Goal: Task Accomplishment & Management: Manage account settings

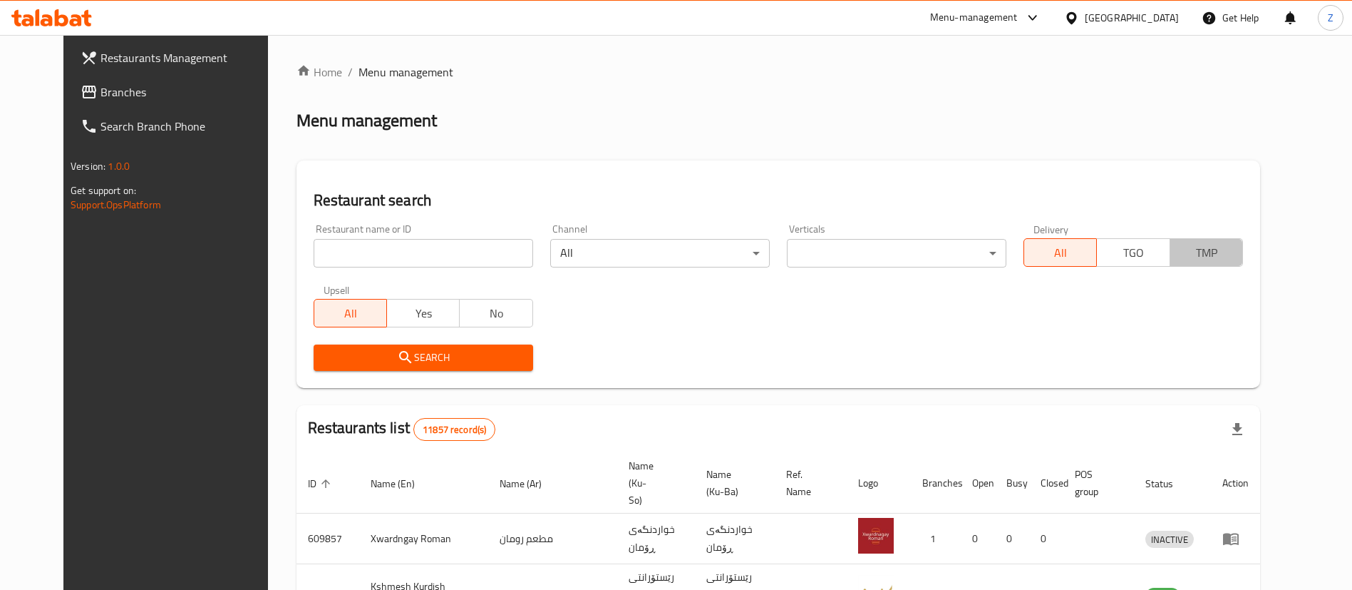
click at [1243, 258] on button "TMP" at bounding box center [1206, 252] width 73 height 29
click at [375, 233] on div "Restaurant name or ID Restaurant name or ID" at bounding box center [424, 245] width 220 height 43
click at [344, 250] on input "search" at bounding box center [424, 253] width 220 height 29
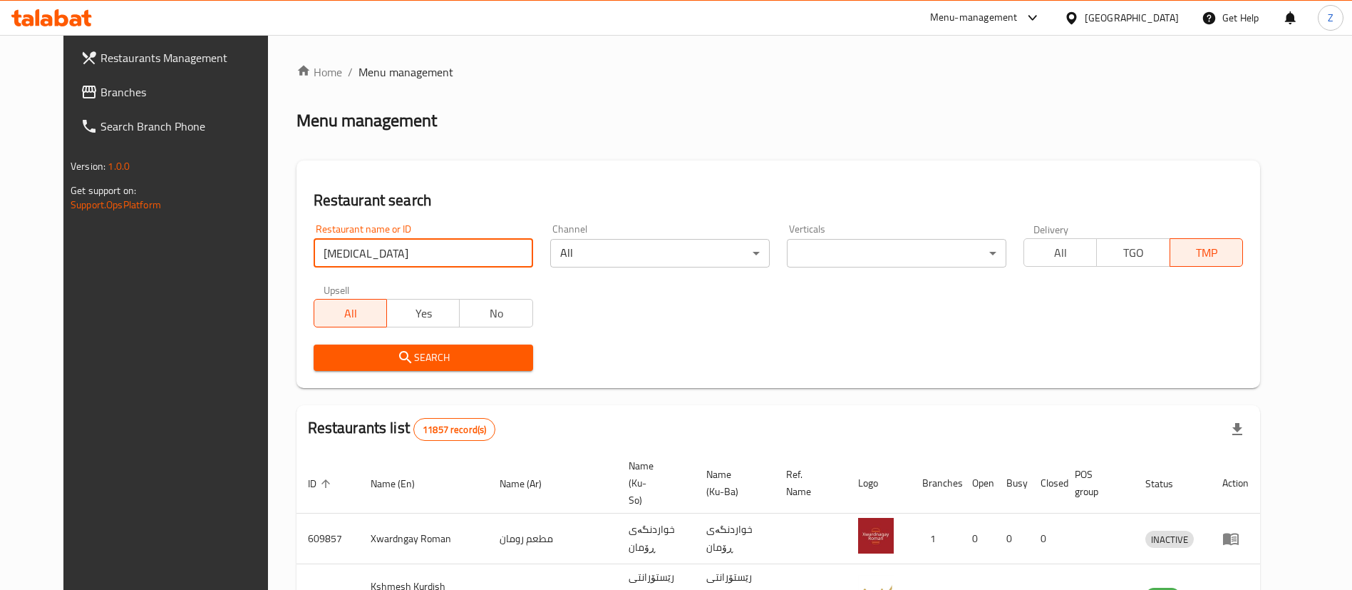
click button "Search" at bounding box center [424, 357] width 220 height 26
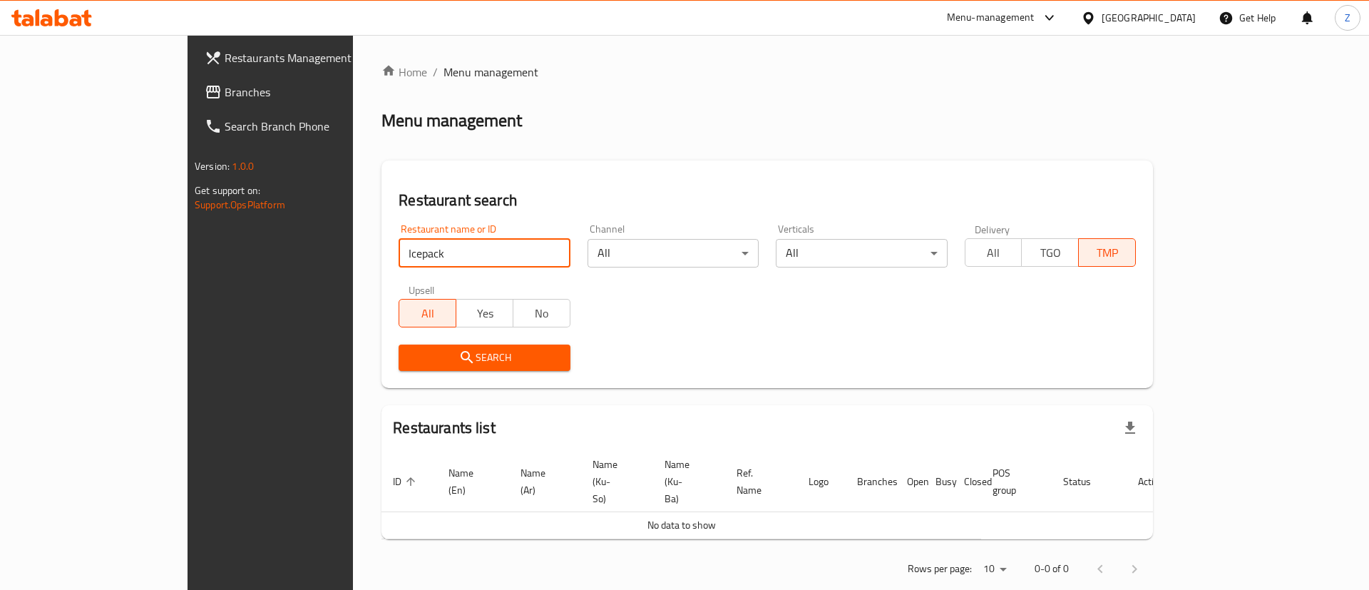
click button "Search" at bounding box center [484, 357] width 171 height 26
click at [410, 356] on span "Search" at bounding box center [484, 358] width 148 height 18
click at [399, 258] on input "Icepack" at bounding box center [484, 253] width 171 height 29
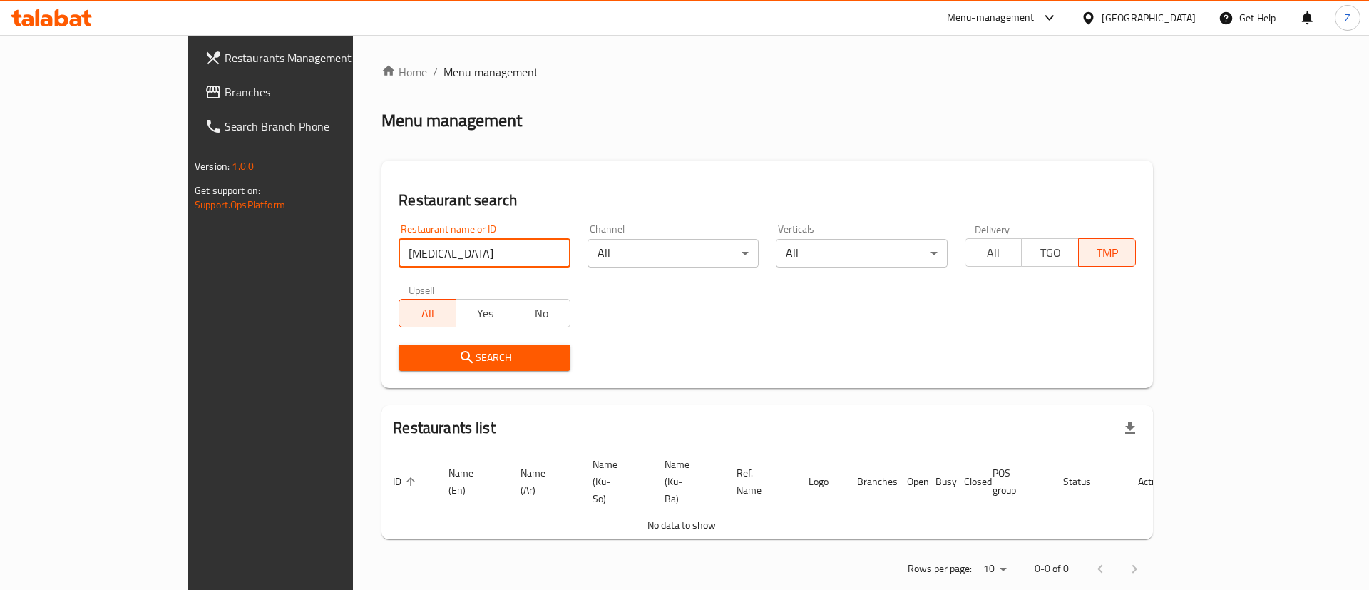
click button "Search" at bounding box center [484, 357] width 171 height 26
click at [405, 376] on div "Search" at bounding box center [484, 357] width 188 height 43
click at [410, 358] on span "Search" at bounding box center [484, 358] width 148 height 18
click at [399, 255] on input "[MEDICAL_DATA]" at bounding box center [484, 253] width 171 height 29
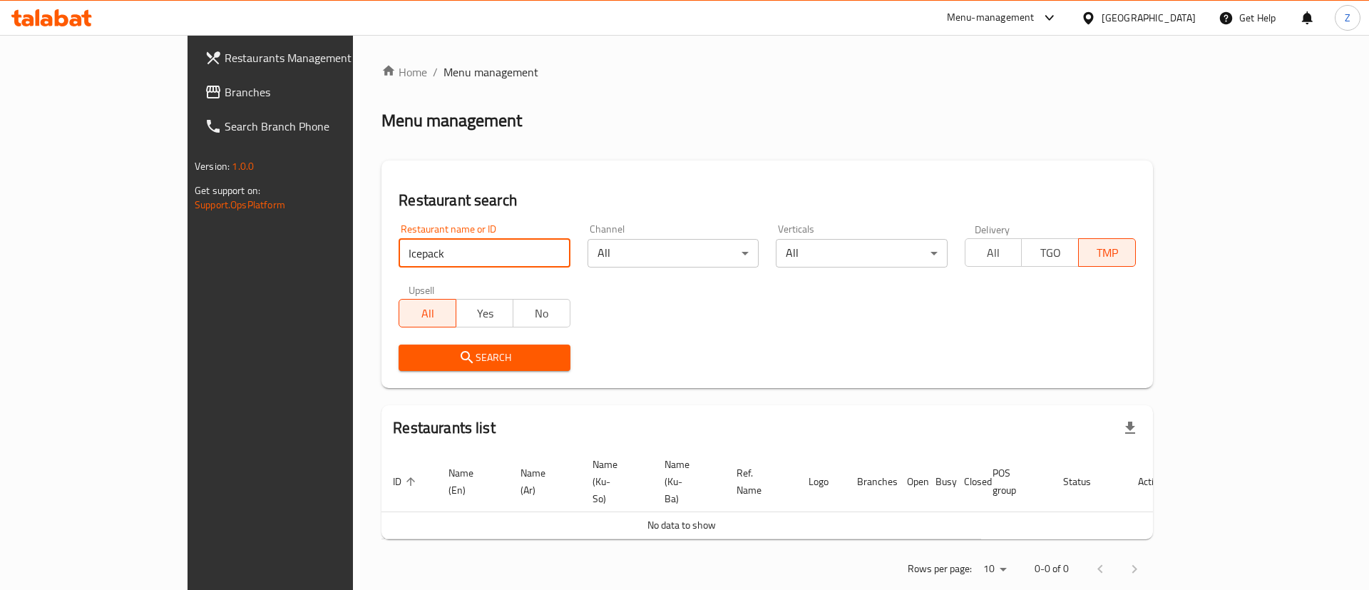
type input "Icepack"
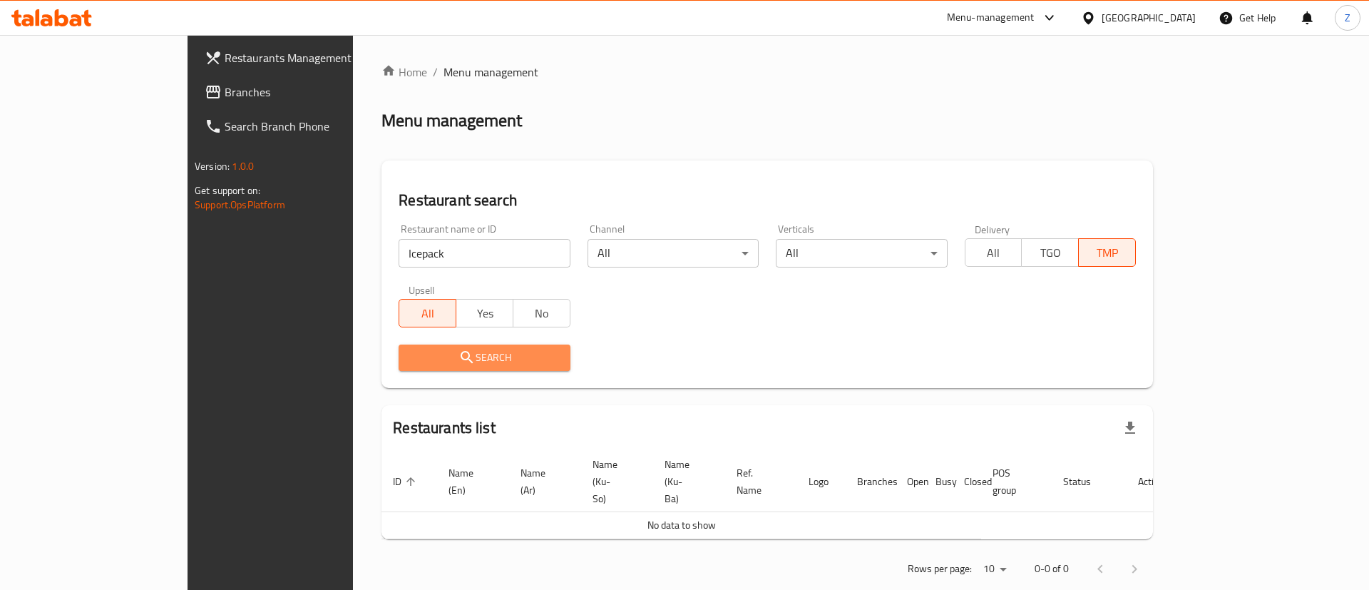
click at [410, 359] on span "Search" at bounding box center [484, 358] width 148 height 18
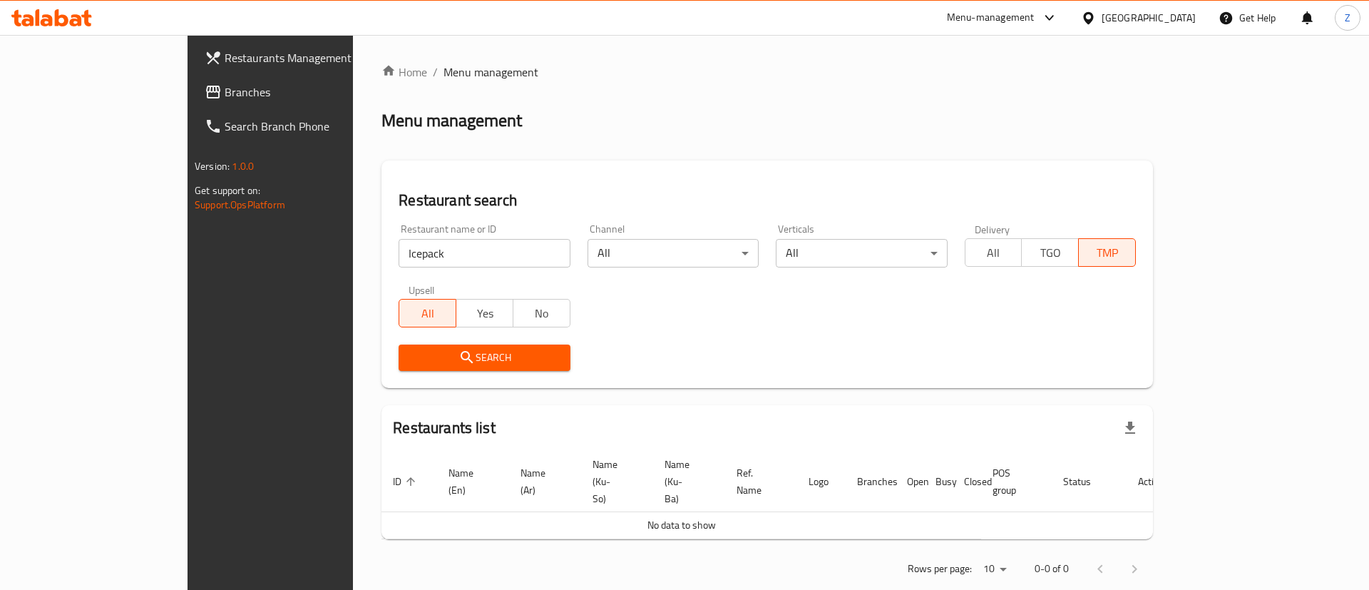
click at [410, 359] on span "Search" at bounding box center [484, 358] width 148 height 18
click at [1017, 262] on span "All" at bounding box center [994, 252] width 46 height 21
click at [410, 357] on span "Search" at bounding box center [484, 358] width 148 height 18
click at [381, 68] on link "Home" at bounding box center [404, 71] width 46 height 17
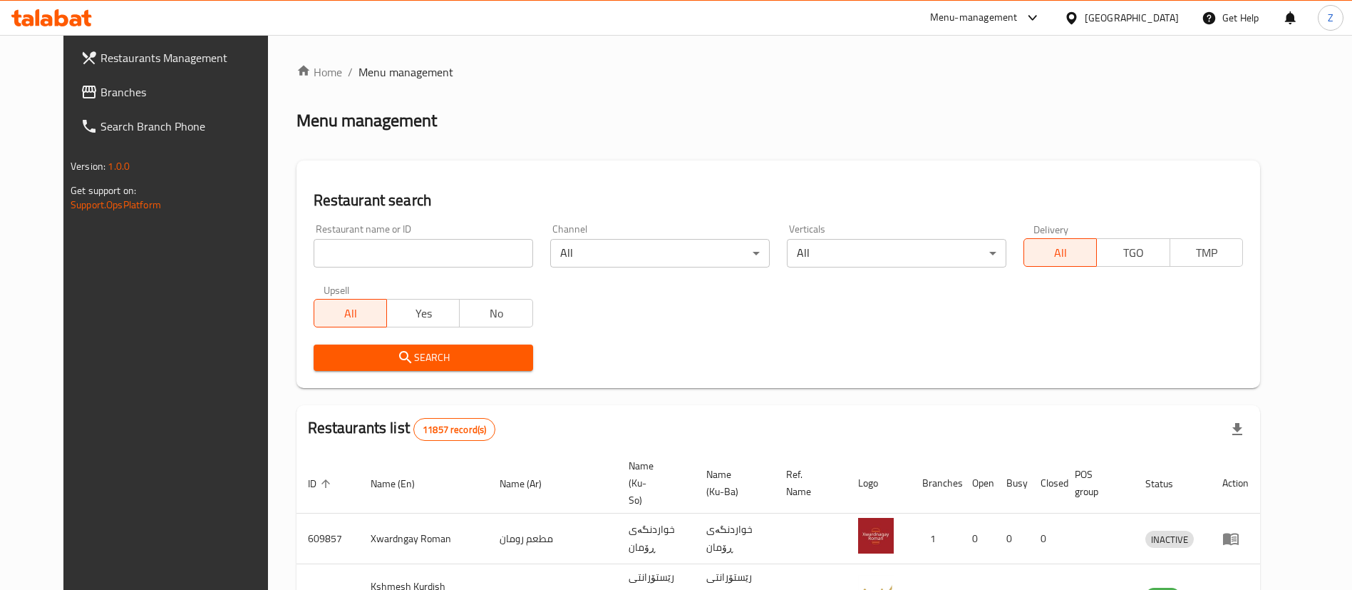
click at [344, 253] on input "search" at bounding box center [424, 253] width 220 height 29
click button "Search" at bounding box center [424, 357] width 220 height 26
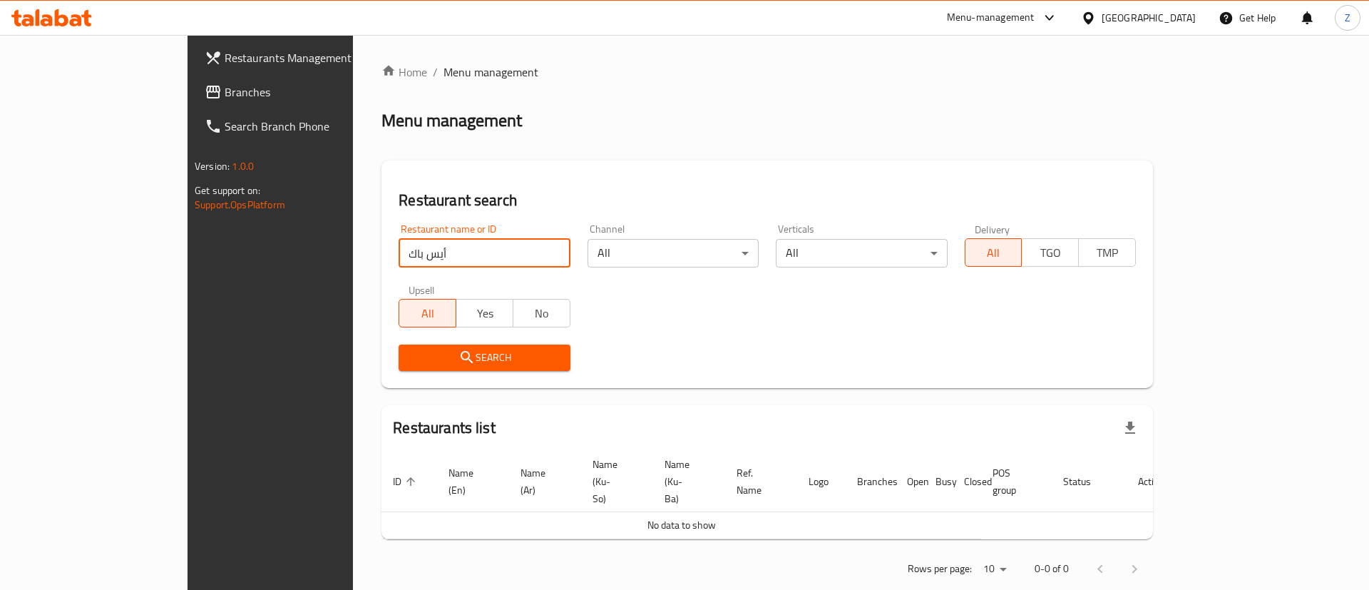
click at [399, 241] on input "أيس باك" at bounding box center [484, 253] width 171 height 29
type input "[MEDICAL_DATA]"
click button "Search" at bounding box center [484, 357] width 171 height 26
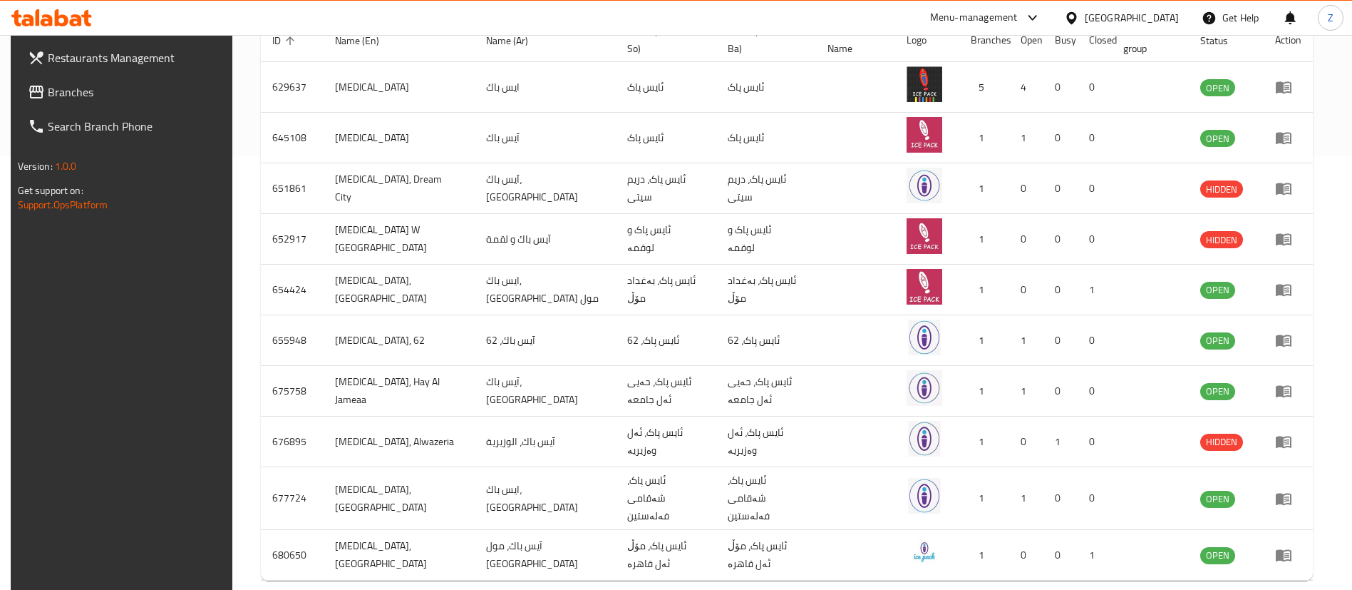
scroll to position [490, 0]
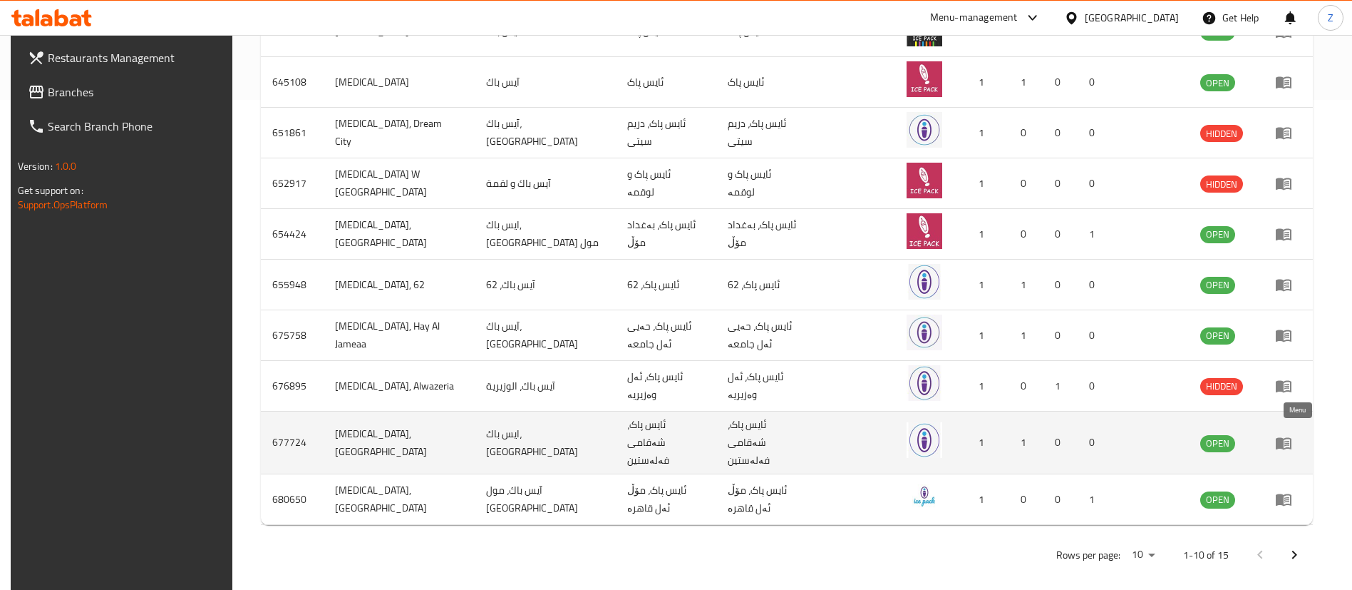
click at [1302, 435] on link "enhanced table" at bounding box center [1288, 442] width 26 height 17
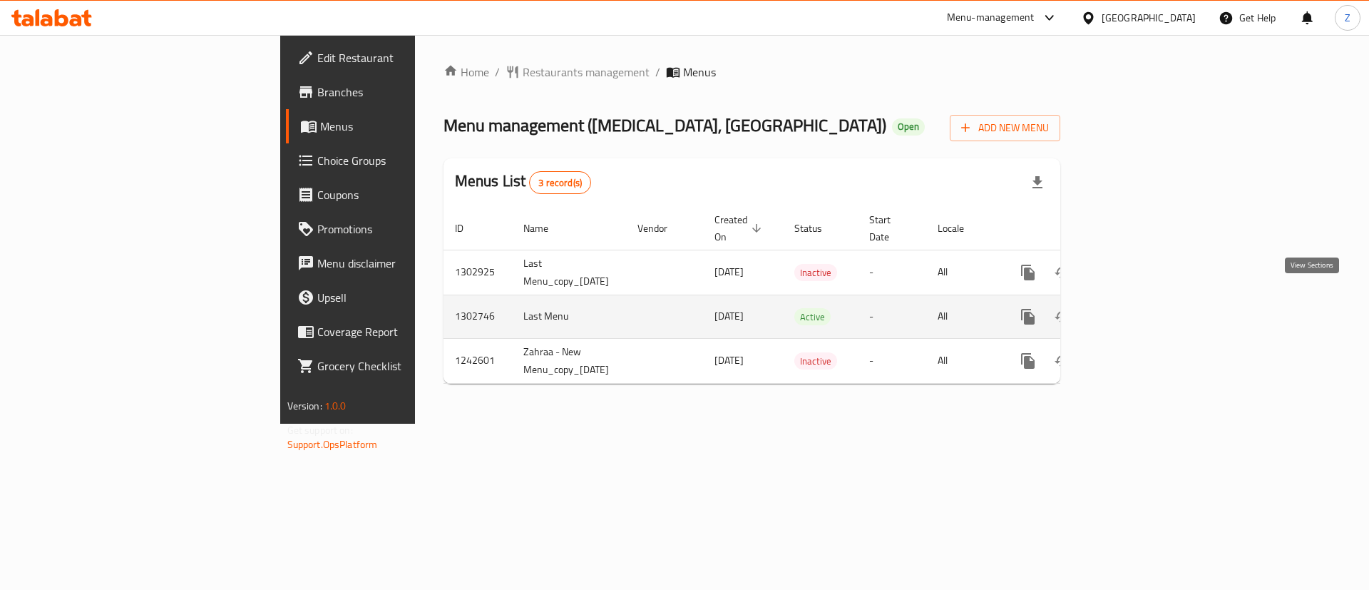
click at [1148, 304] on link "enhanced table" at bounding box center [1131, 316] width 34 height 34
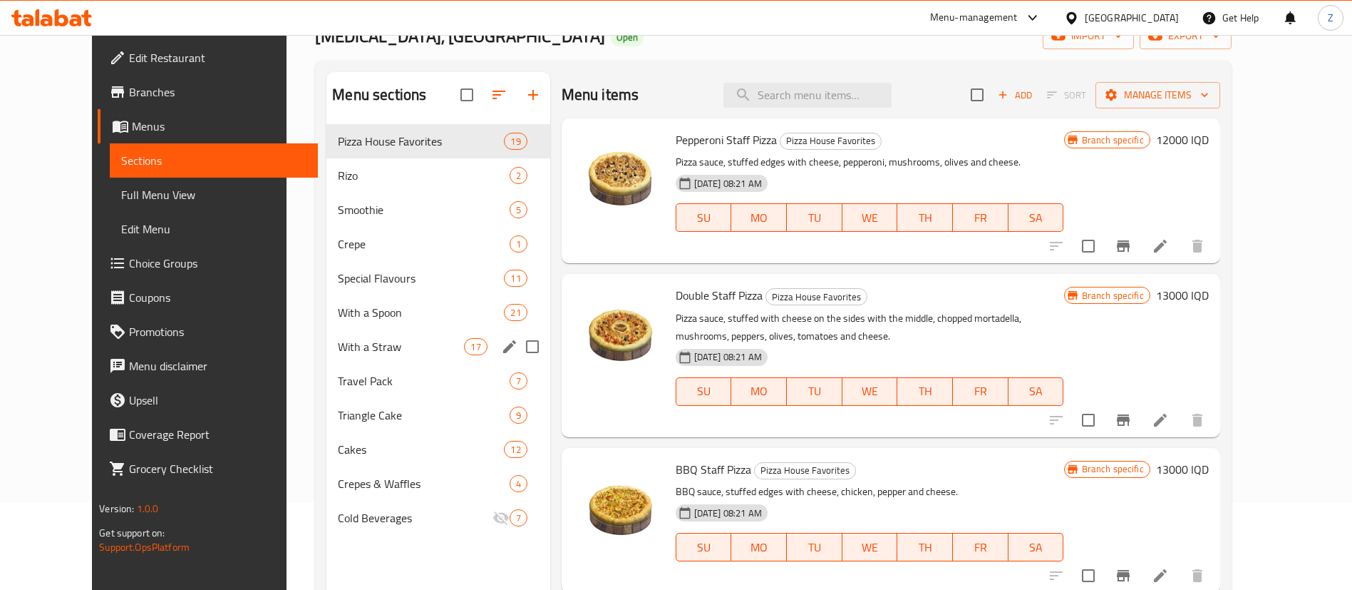
scroll to position [90, 0]
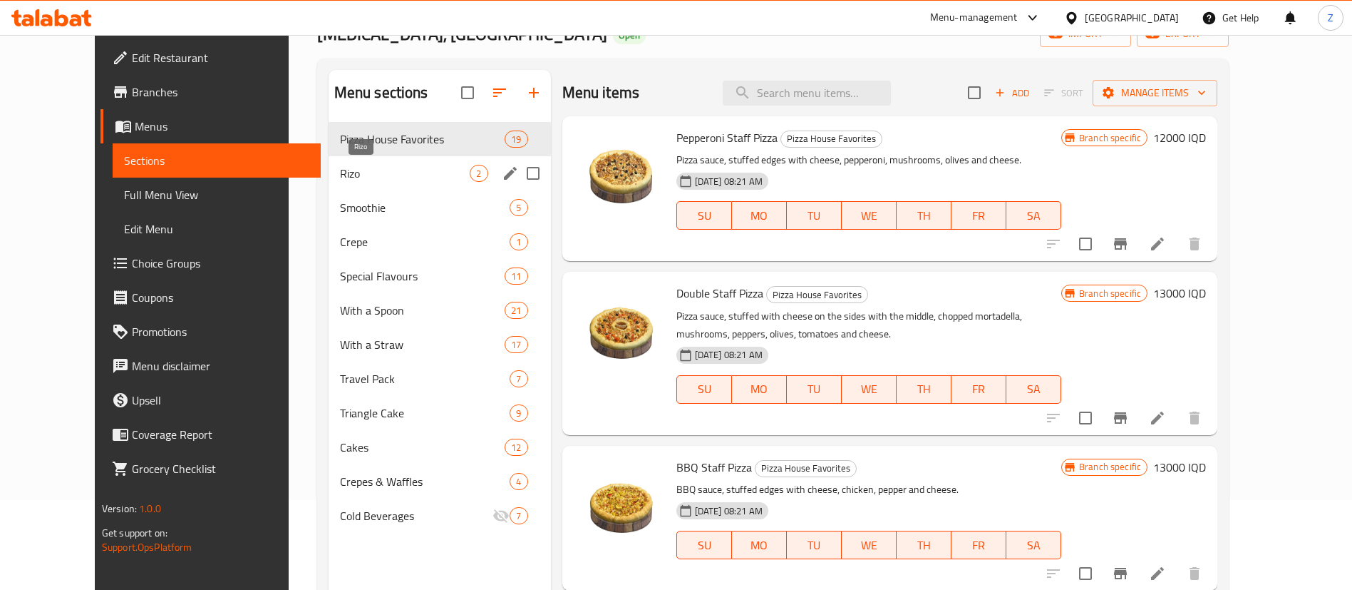
click at [340, 173] on span "Rizo" at bounding box center [405, 173] width 130 height 17
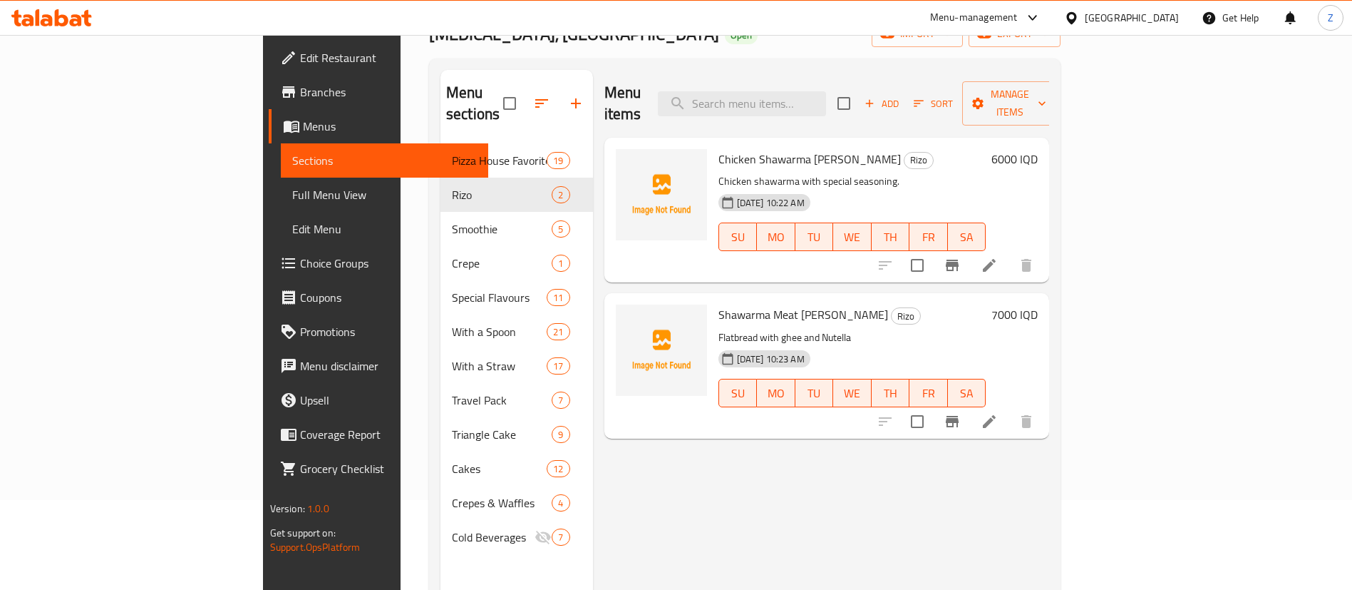
scroll to position [200, 0]
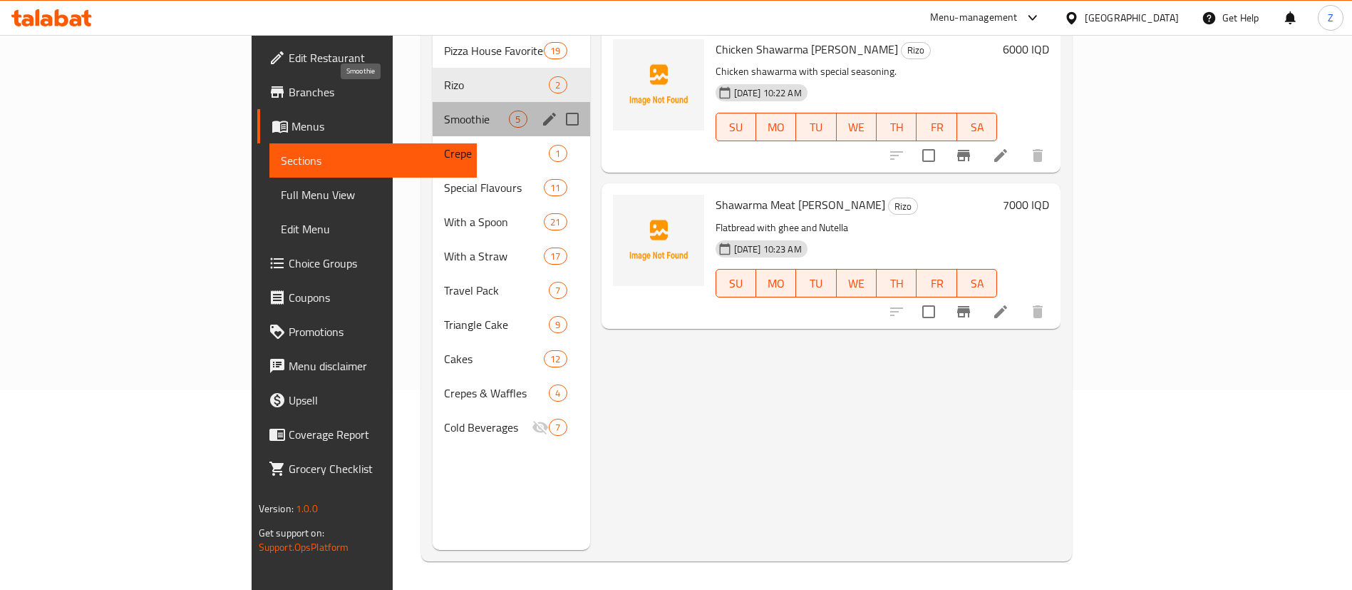
click at [444, 111] on span "Smoothie" at bounding box center [476, 119] width 65 height 17
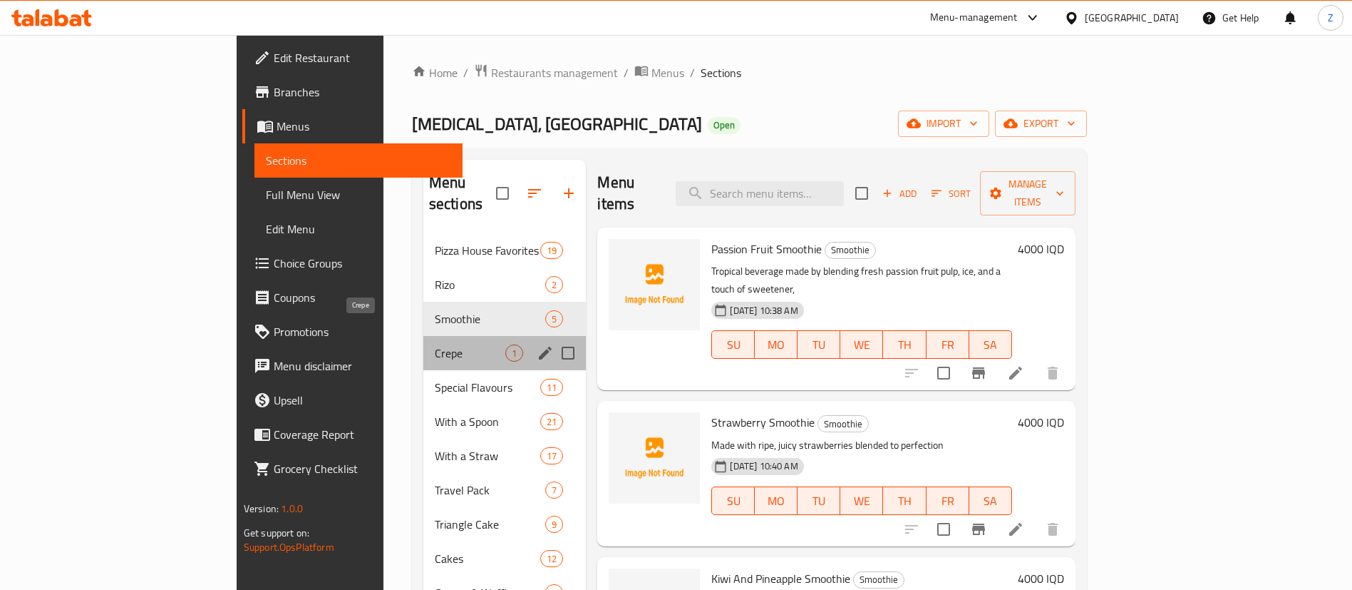
click at [435, 344] on span "Crepe" at bounding box center [470, 352] width 71 height 17
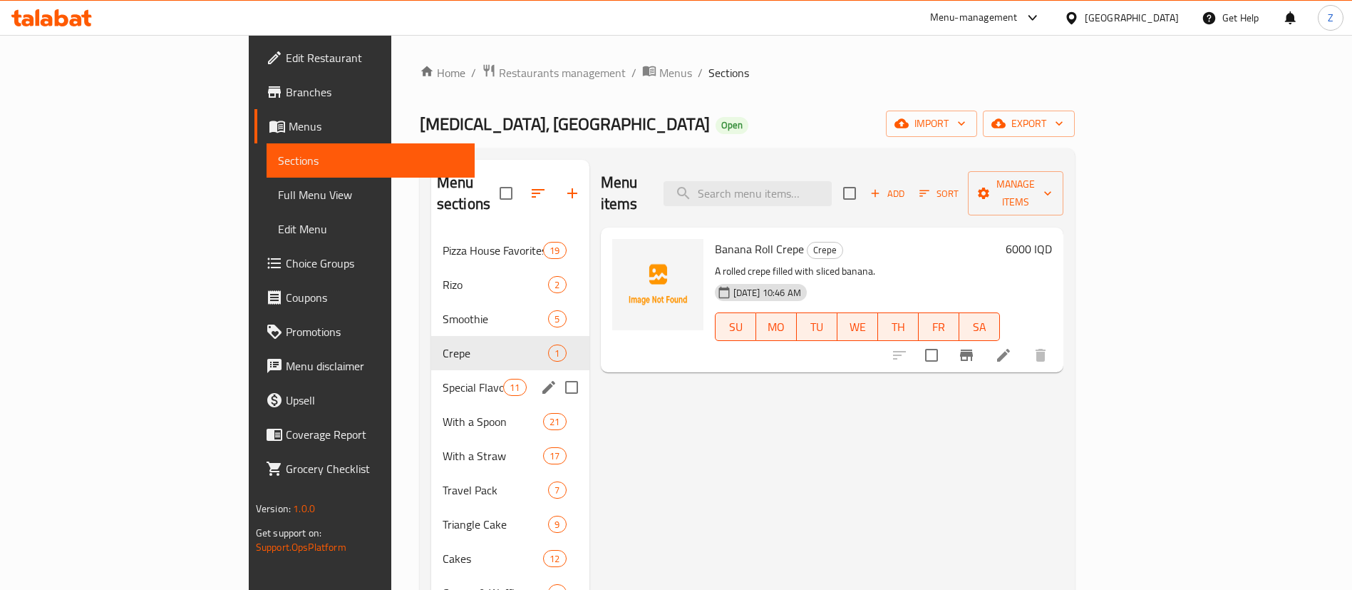
click at [443, 379] on span "Special Flavours" at bounding box center [473, 387] width 61 height 17
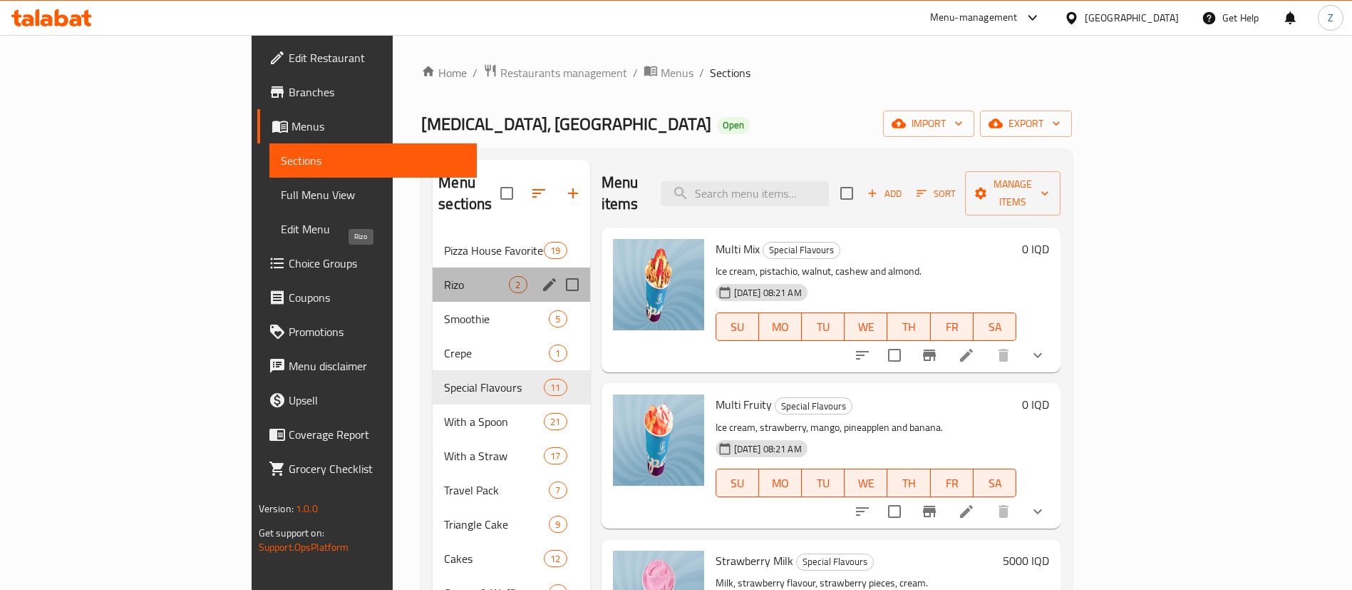
click at [444, 276] on span "Rizo" at bounding box center [476, 284] width 65 height 17
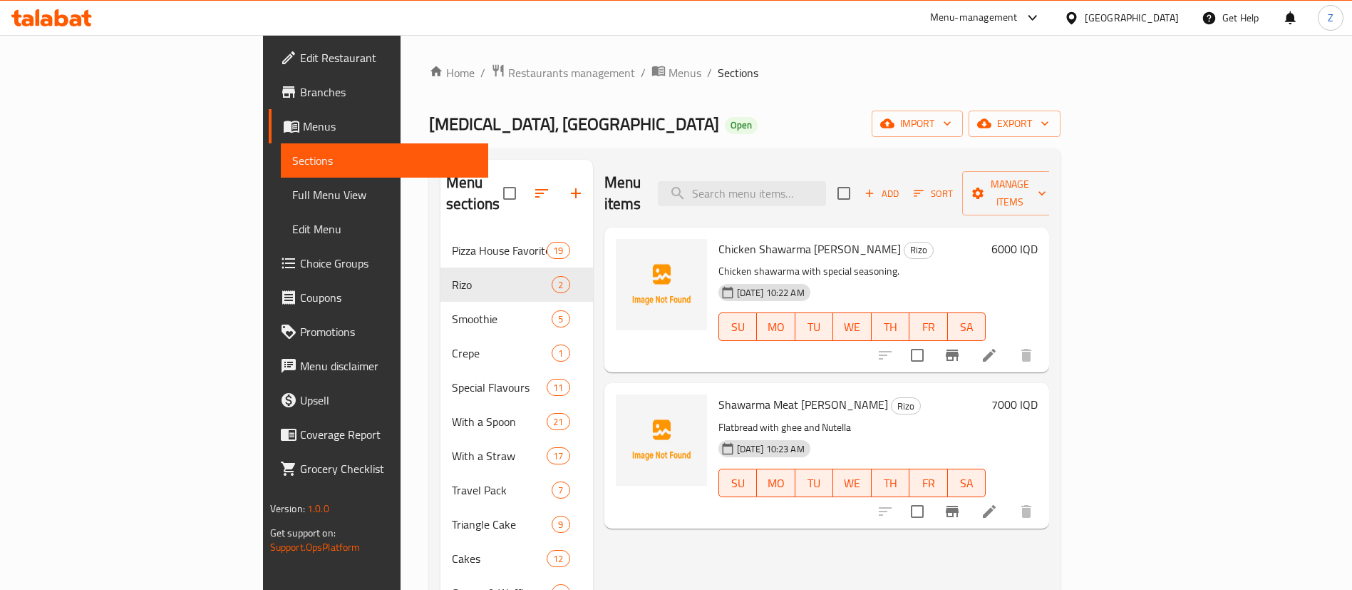
click at [998, 503] on icon at bounding box center [989, 511] width 17 height 17
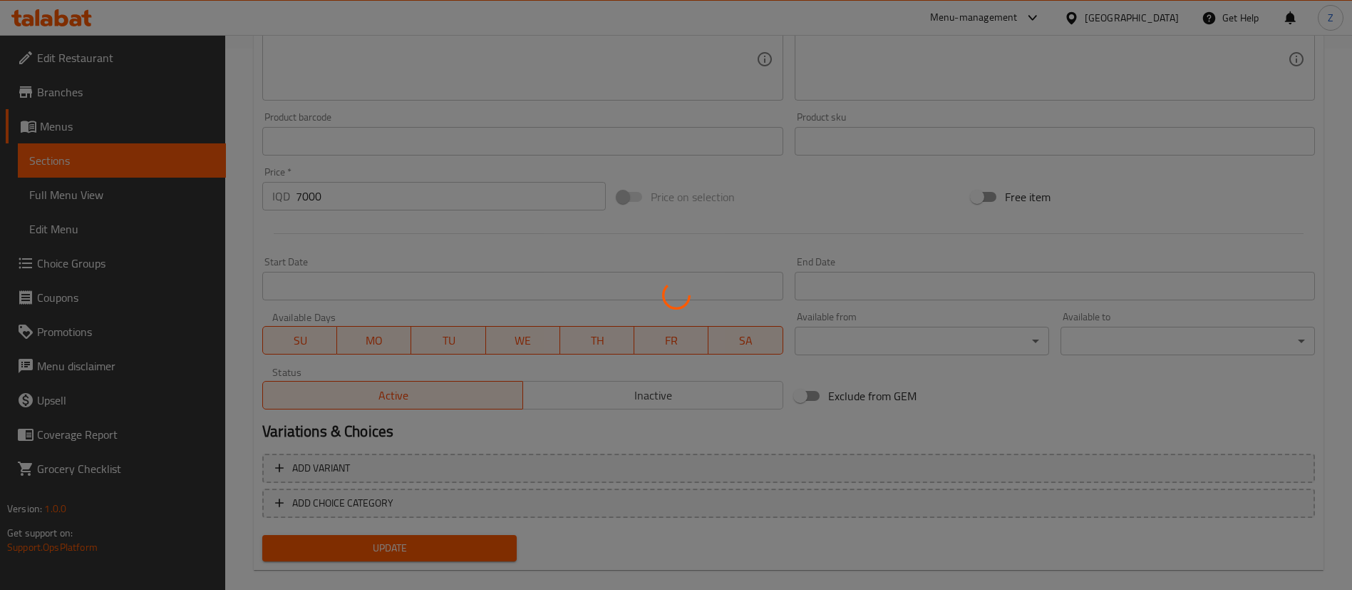
scroll to position [561, 0]
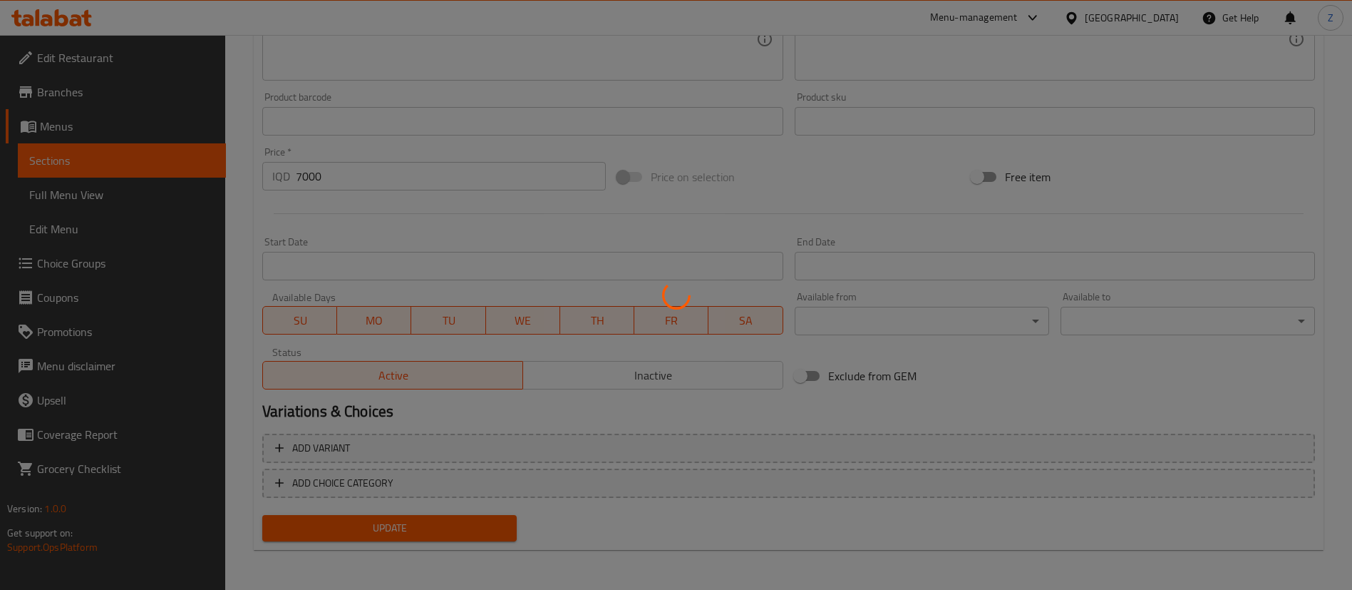
click at [64, 155] on div at bounding box center [676, 295] width 1352 height 590
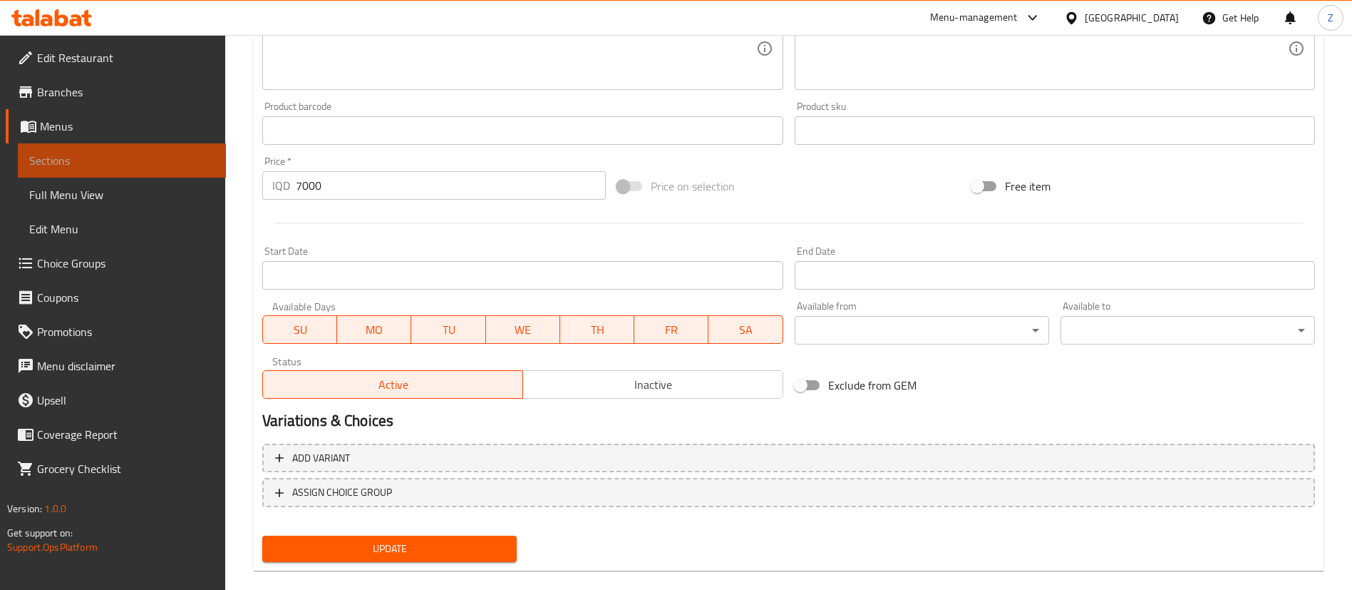
click at [91, 168] on span "Sections" at bounding box center [121, 160] width 185 height 17
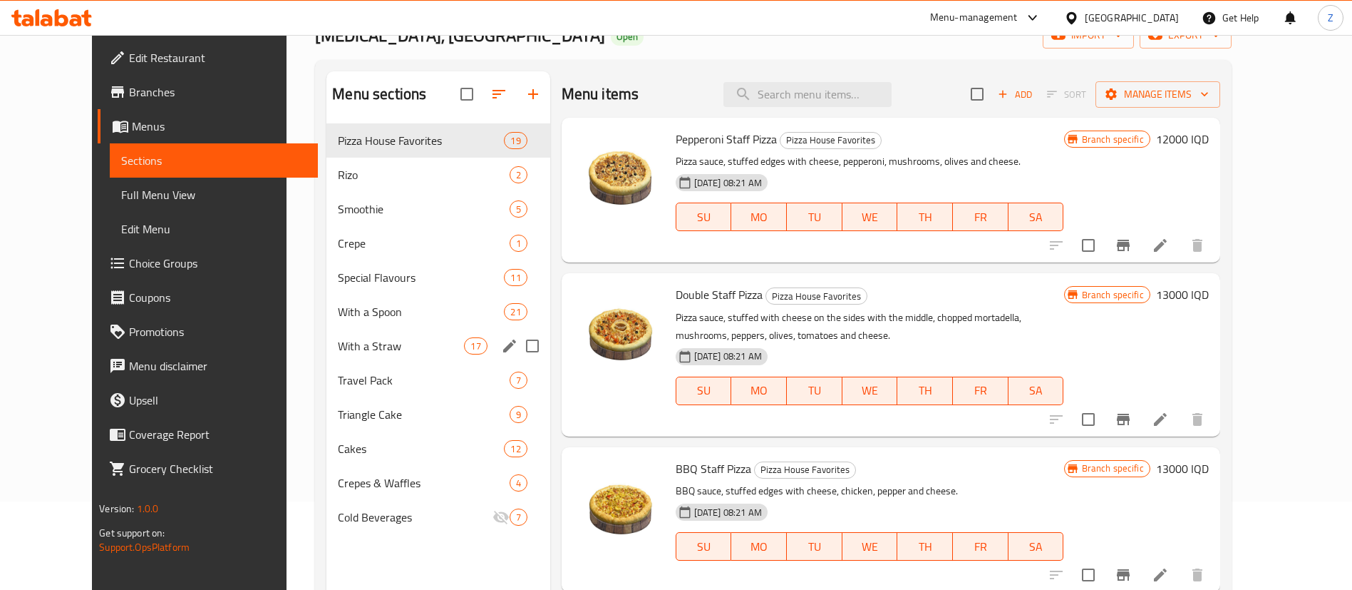
scroll to position [86, 0]
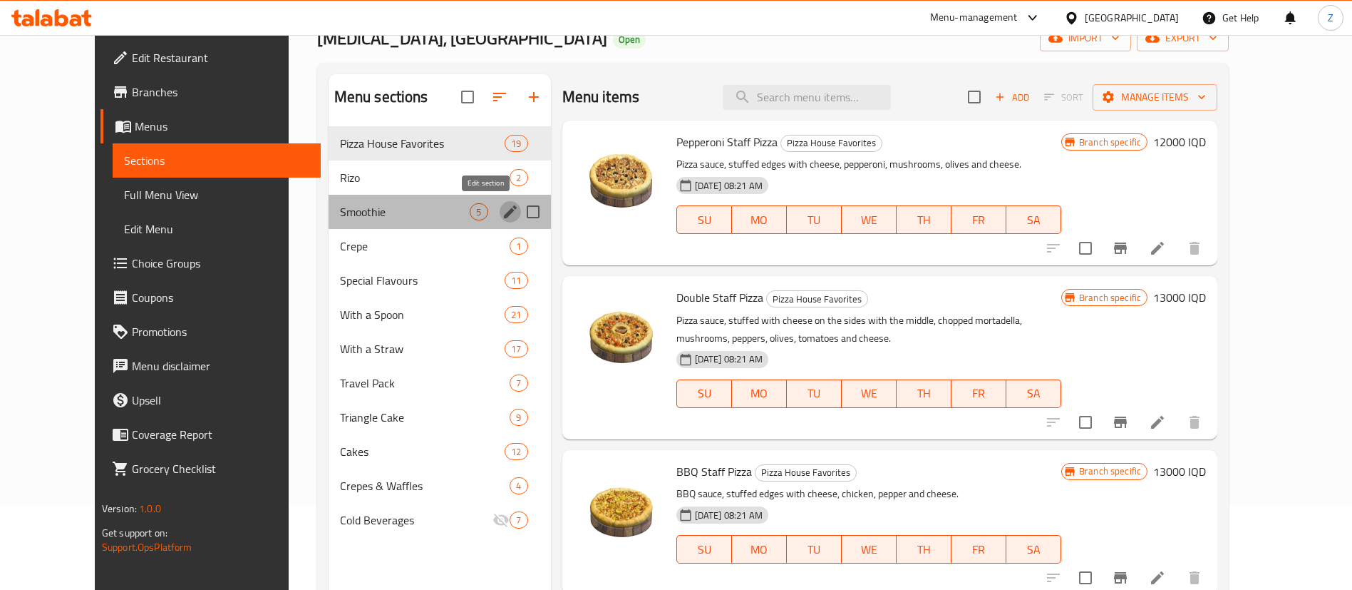
click at [504, 210] on icon "edit" at bounding box center [510, 211] width 13 height 13
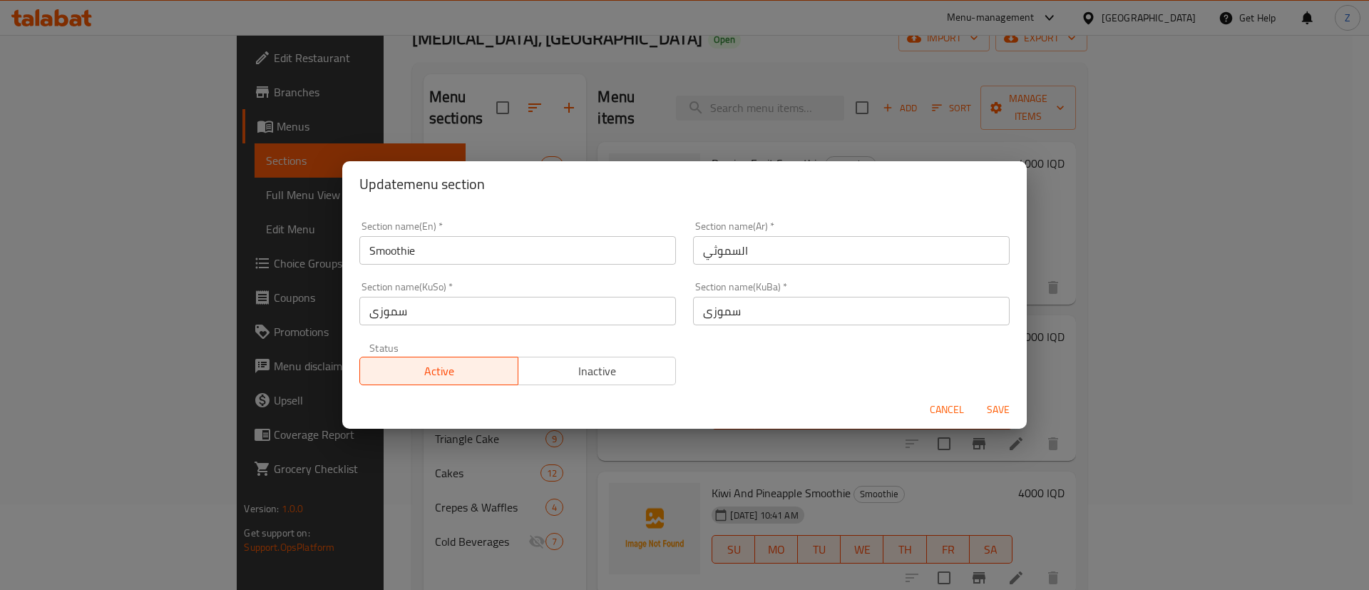
click at [953, 409] on span "Cancel" at bounding box center [947, 410] width 34 height 18
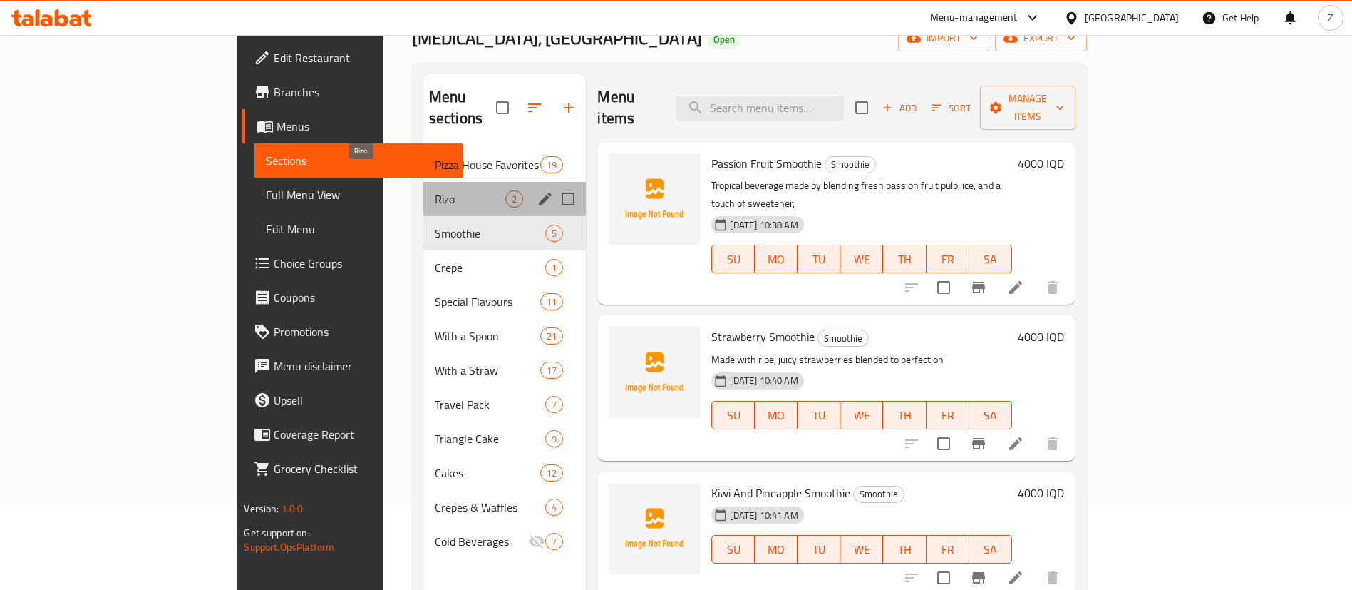
click at [435, 190] on span "Rizo" at bounding box center [470, 198] width 71 height 17
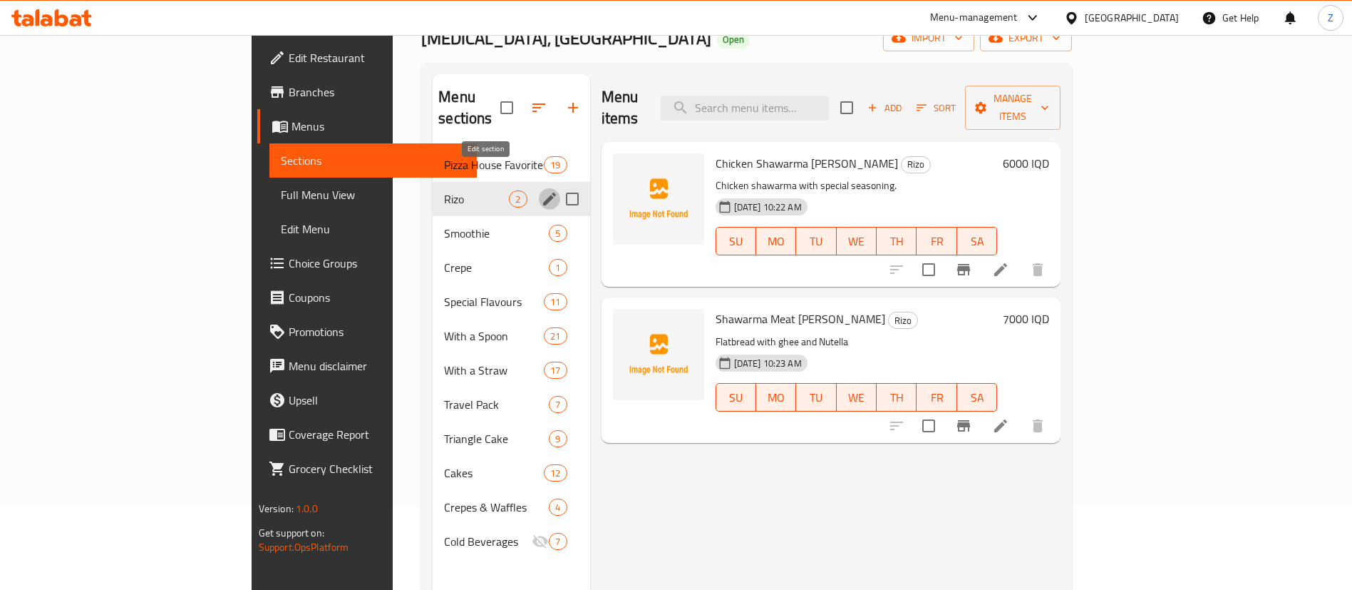
click at [543, 192] on icon "edit" at bounding box center [549, 198] width 13 height 13
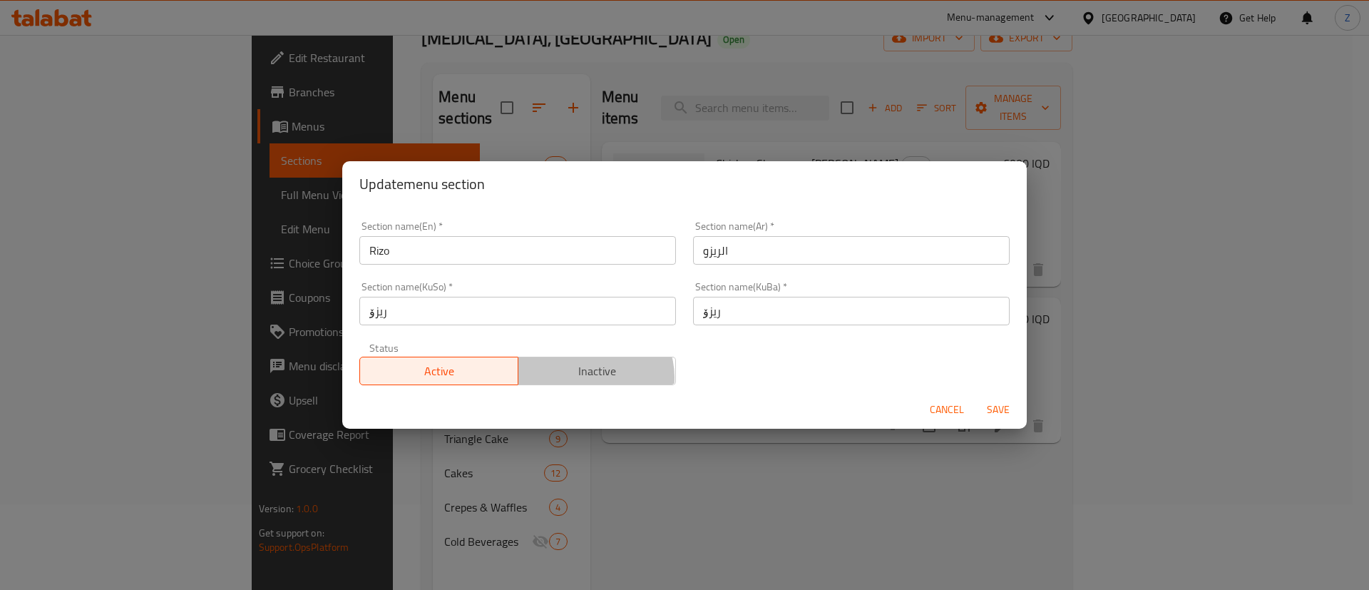
click at [589, 377] on span "Inactive" at bounding box center [597, 371] width 147 height 21
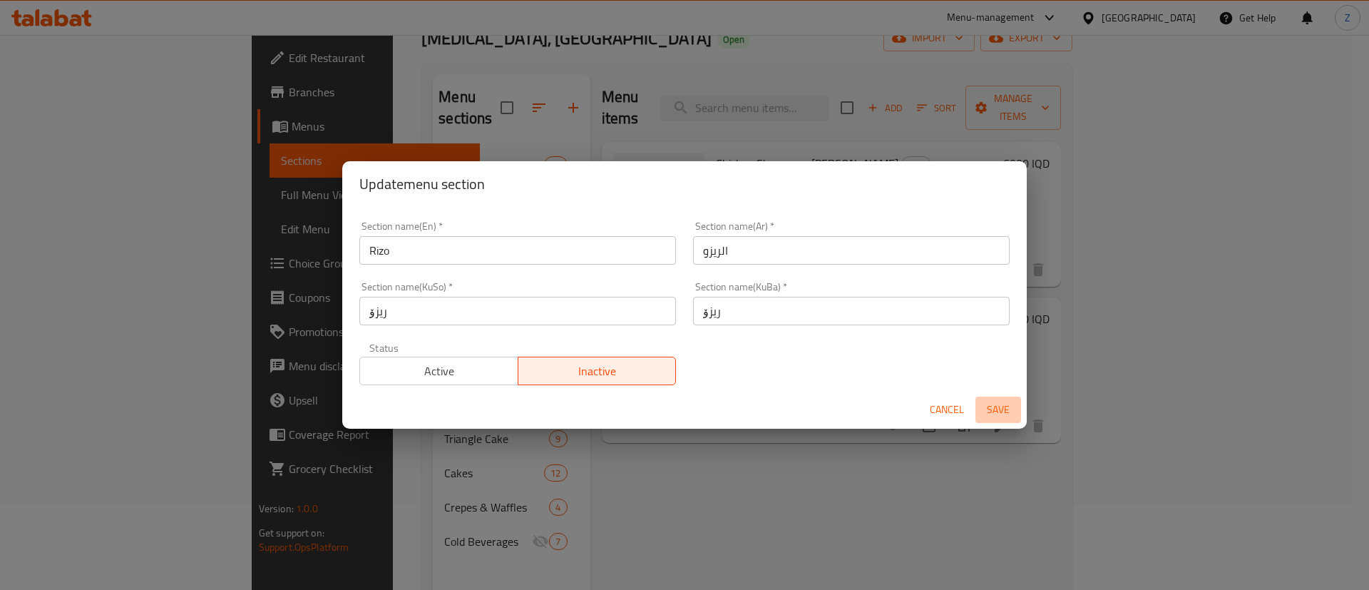
click at [1003, 412] on span "Save" at bounding box center [998, 410] width 34 height 18
